Goal: Task Accomplishment & Management: Manage account settings

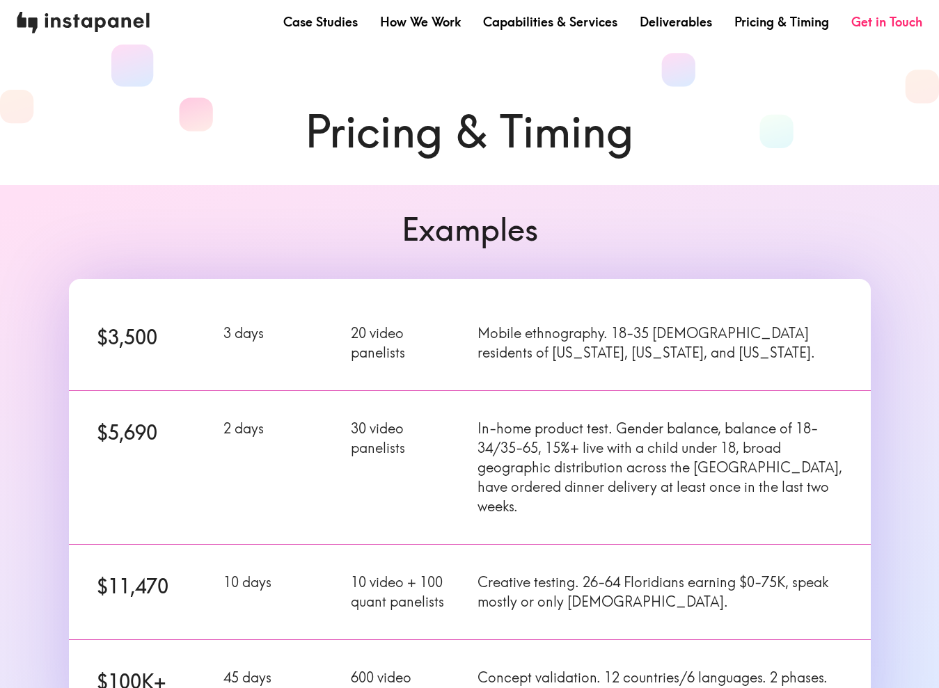
click at [97, 28] on img at bounding box center [83, 23] width 133 height 22
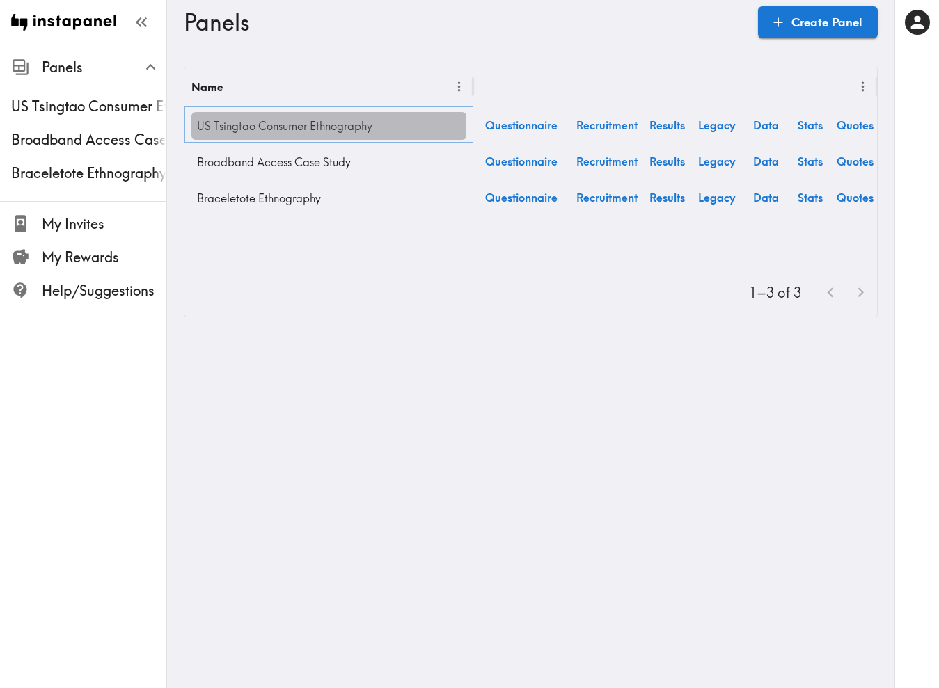
click at [310, 125] on link "US Tsingtao Consumer Ethnography" at bounding box center [328, 126] width 275 height 28
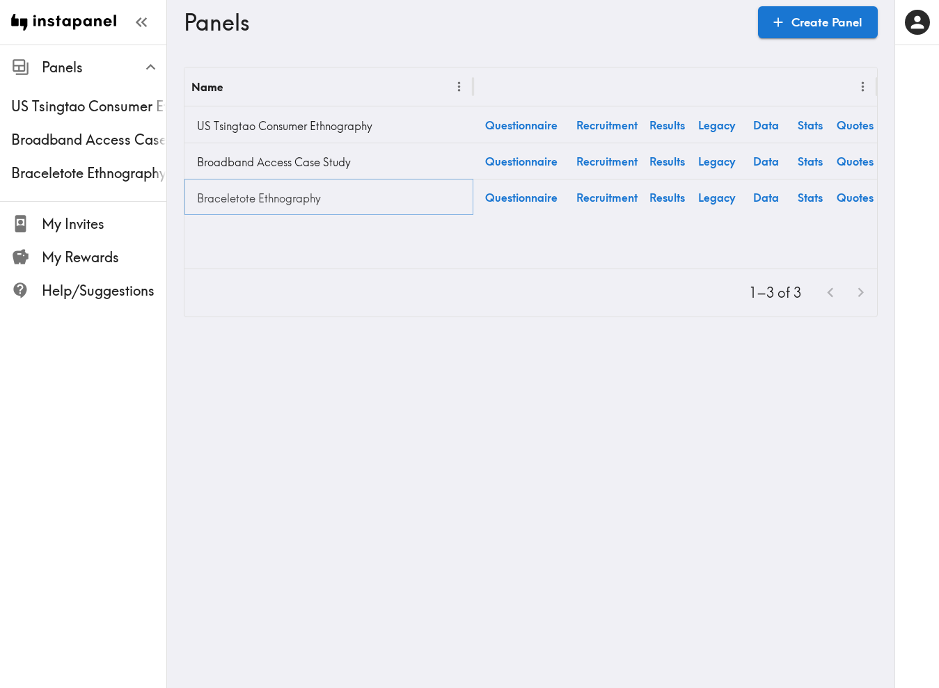
click at [228, 199] on link "Braceletote Ethnography" at bounding box center [328, 198] width 275 height 28
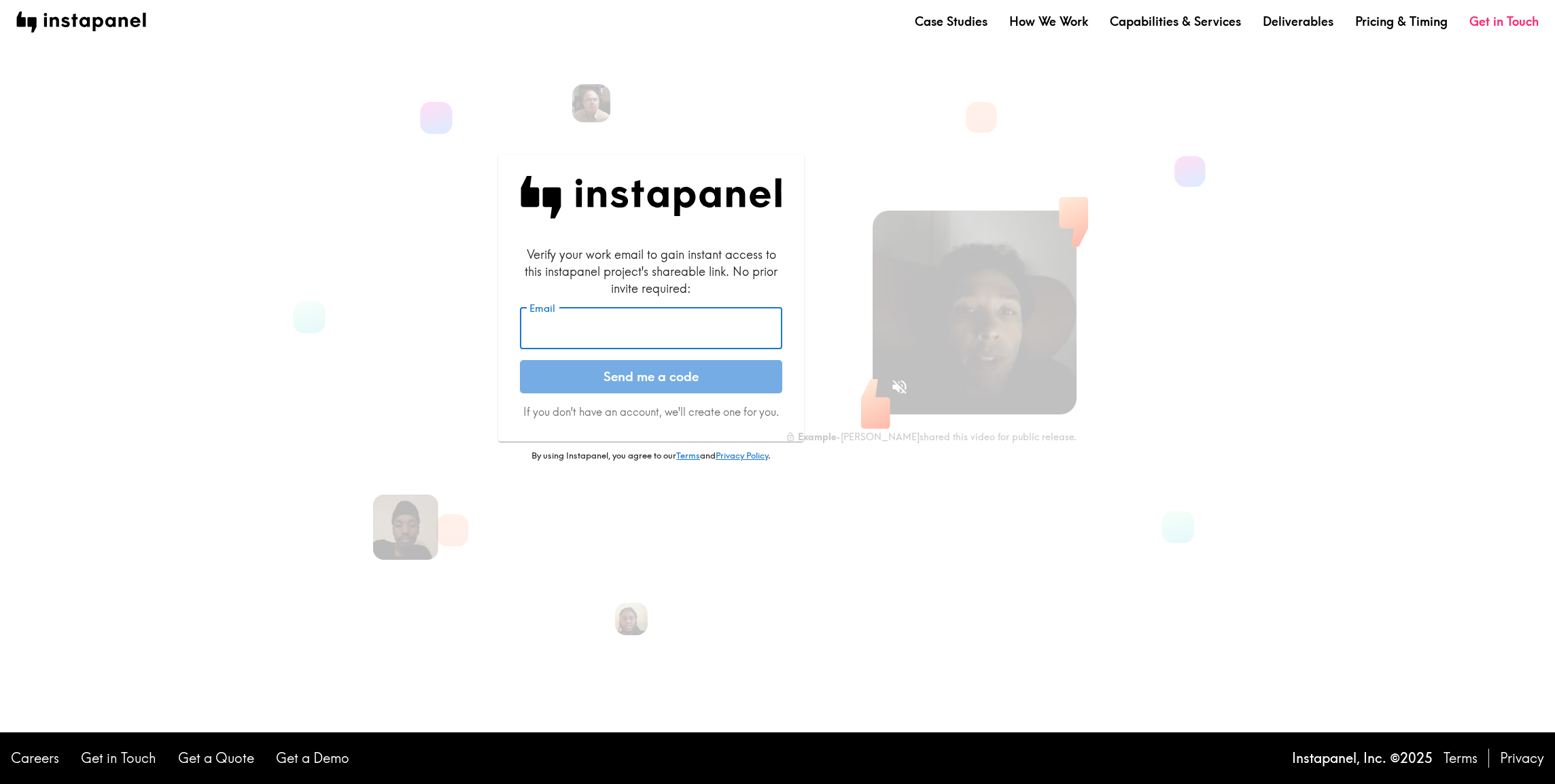
click at [621, 339] on input "Email" at bounding box center [651, 328] width 263 height 42
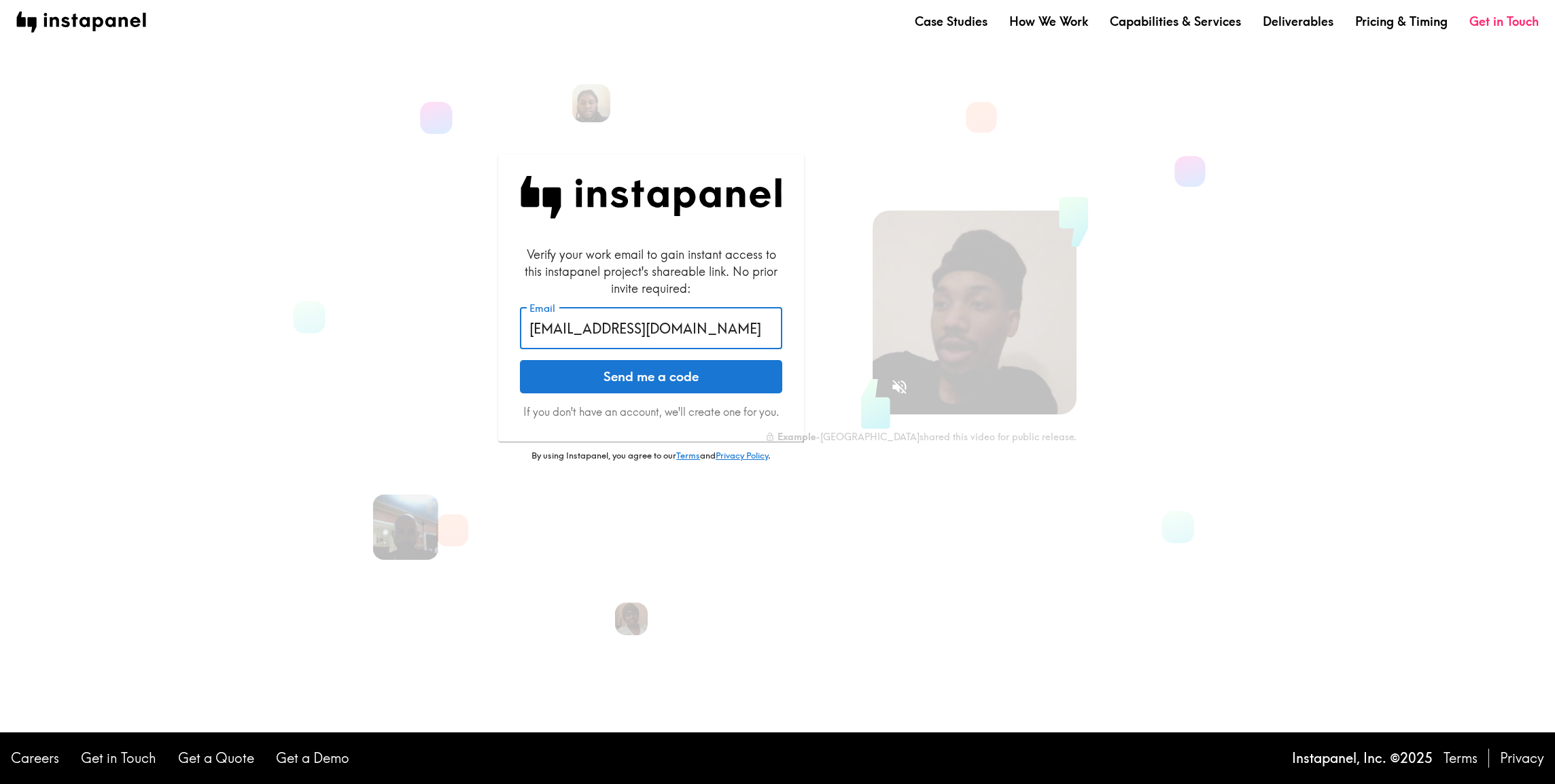
type input "dre@holapinata.com"
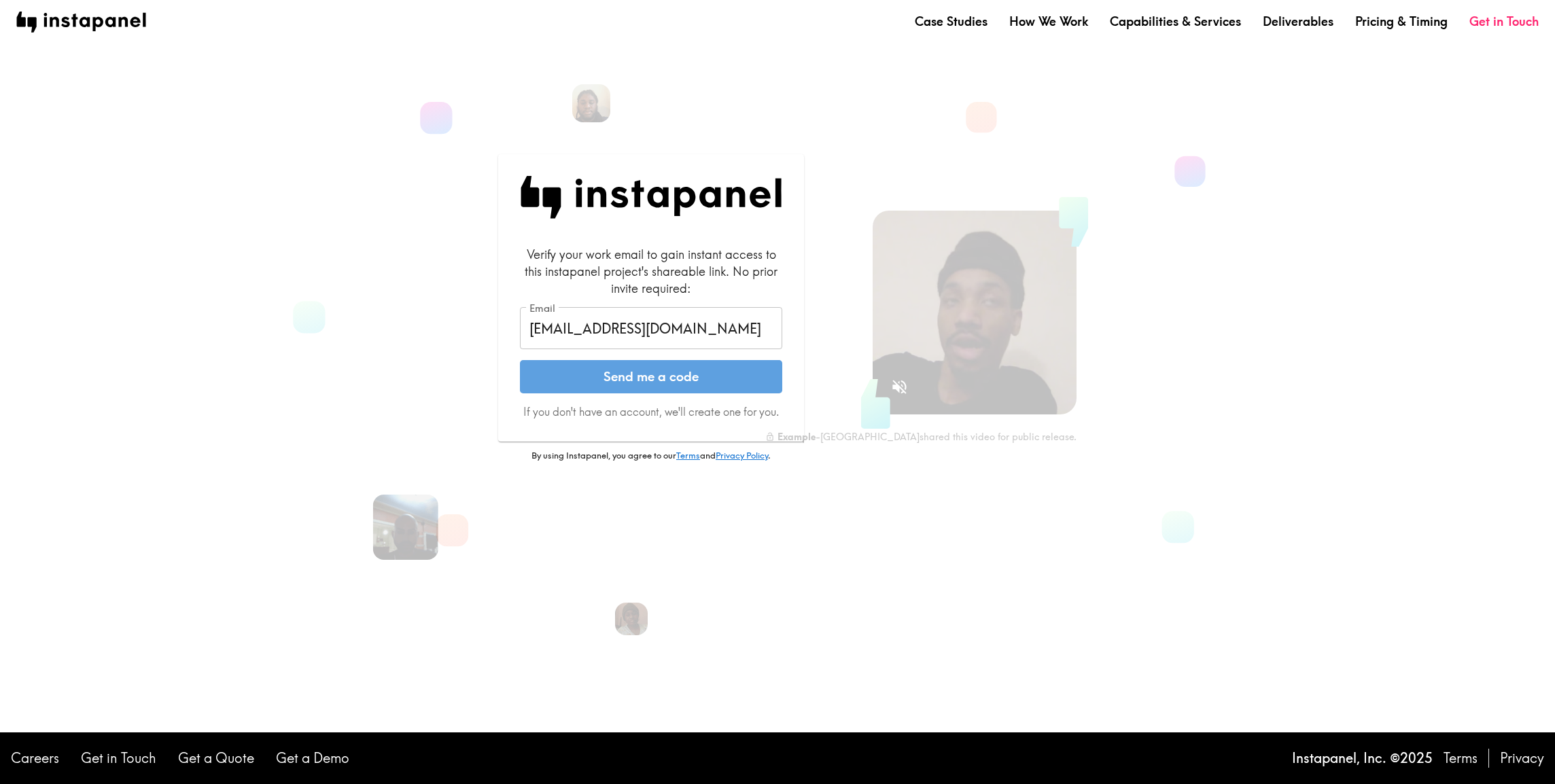
click at [610, 374] on button "Send me a code" at bounding box center [651, 377] width 263 height 34
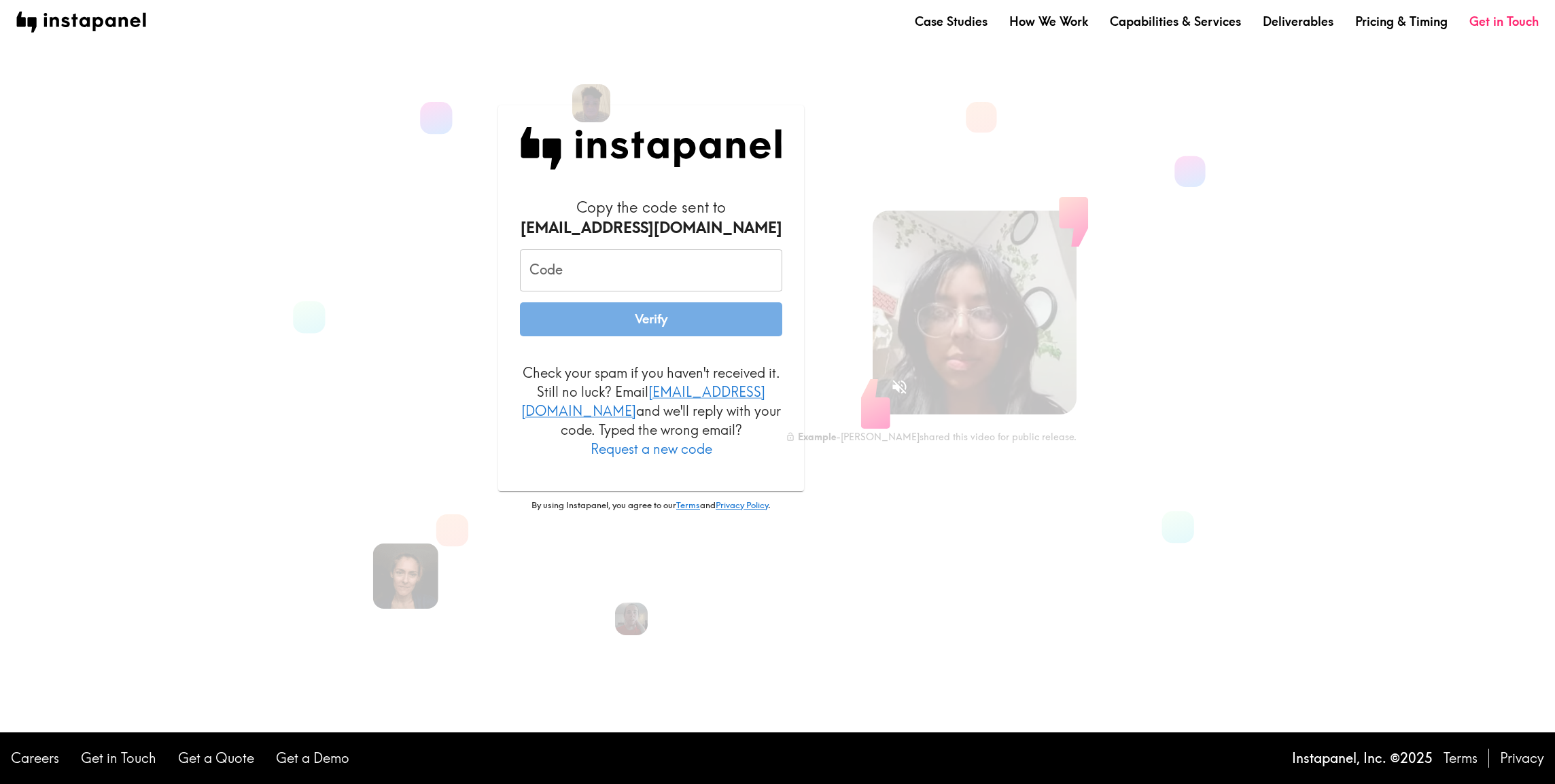
click at [591, 288] on input "Code" at bounding box center [651, 269] width 263 height 42
paste input "hRU_MJ6_GEP"
type input "hRU_MJ6_GEP"
click at [603, 328] on button "Verify" at bounding box center [651, 319] width 263 height 34
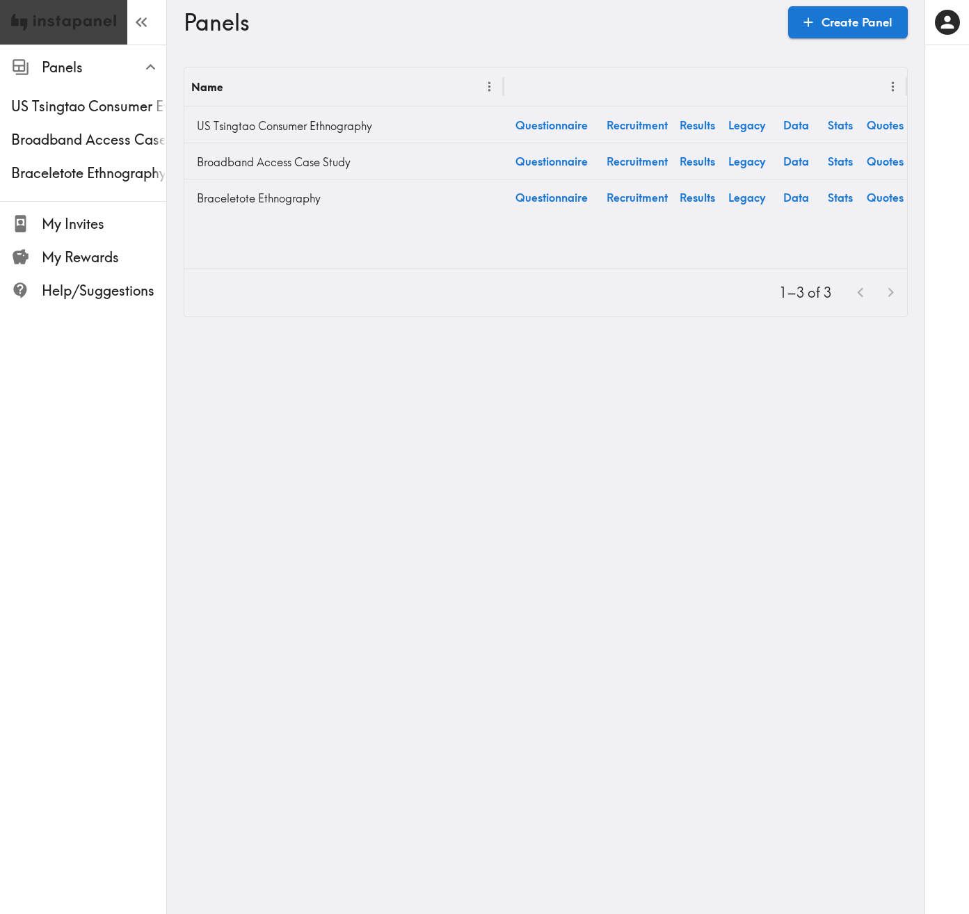
click at [85, 21] on img at bounding box center [63, 22] width 105 height 45
click at [40, 27] on img at bounding box center [63, 22] width 105 height 45
click at [143, 19] on icon "button" at bounding box center [144, 22] width 6 height 10
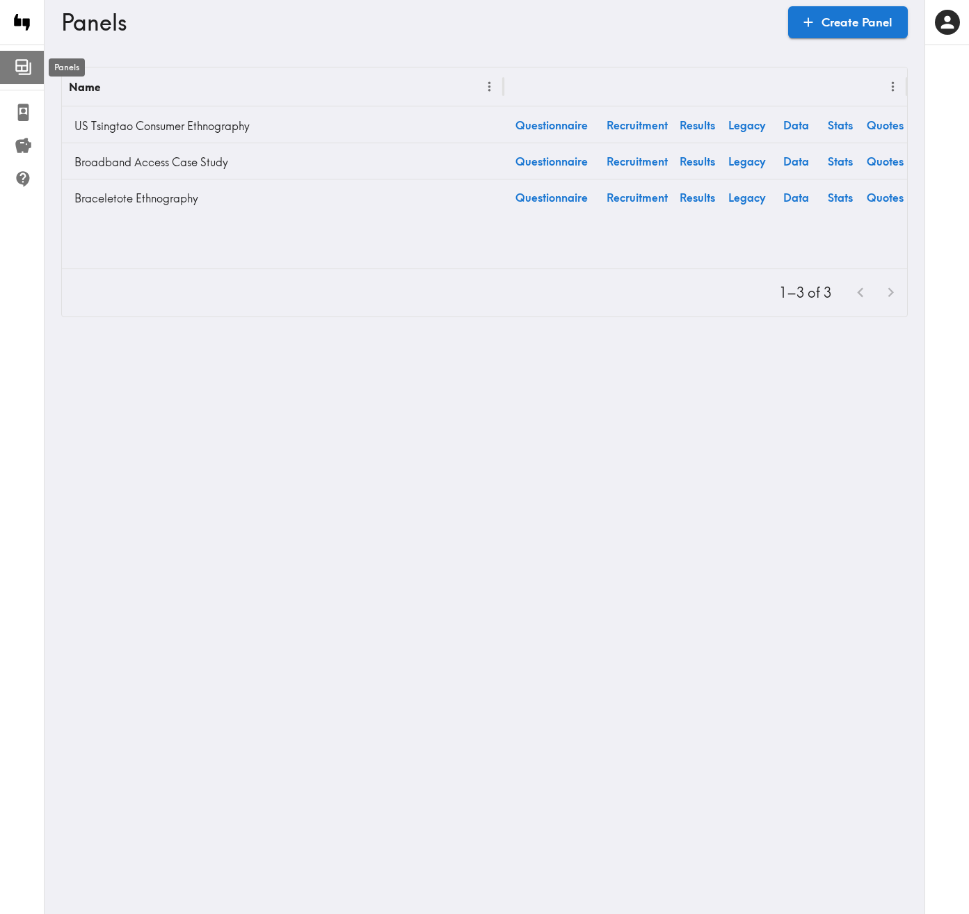
click at [19, 65] on icon at bounding box center [21, 66] width 13 height 13
click at [22, 21] on icon "button" at bounding box center [21, 23] width 6 height 10
